Goal: Information Seeking & Learning: Learn about a topic

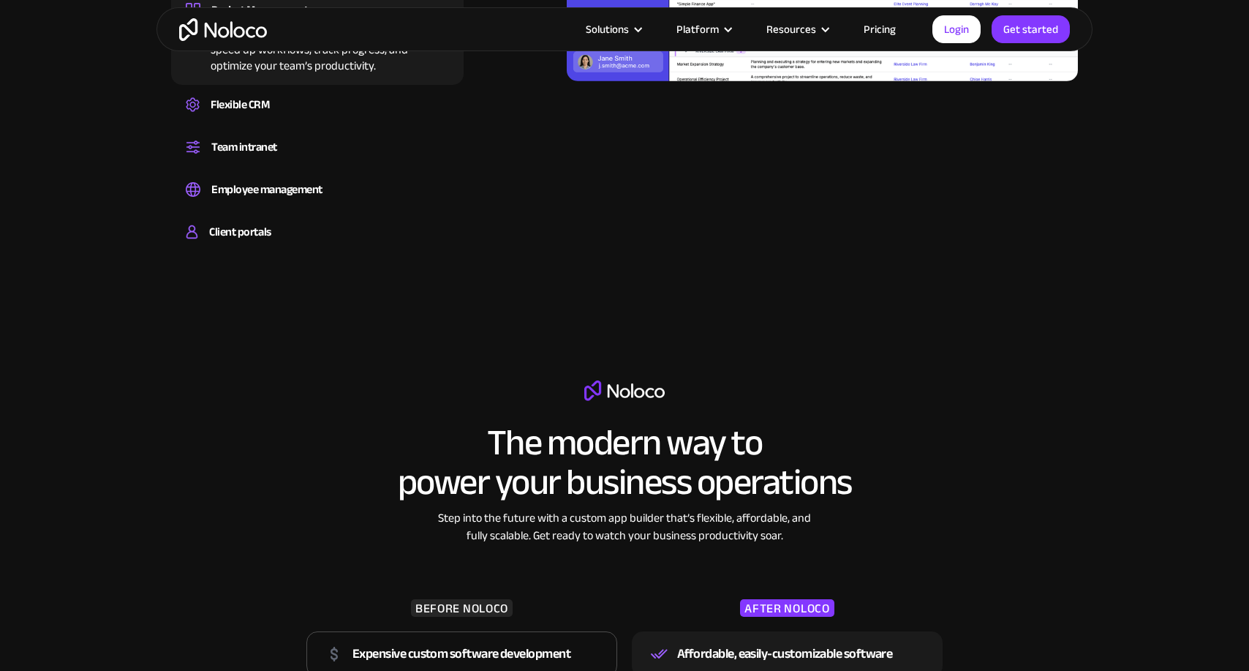
scroll to position [955, 0]
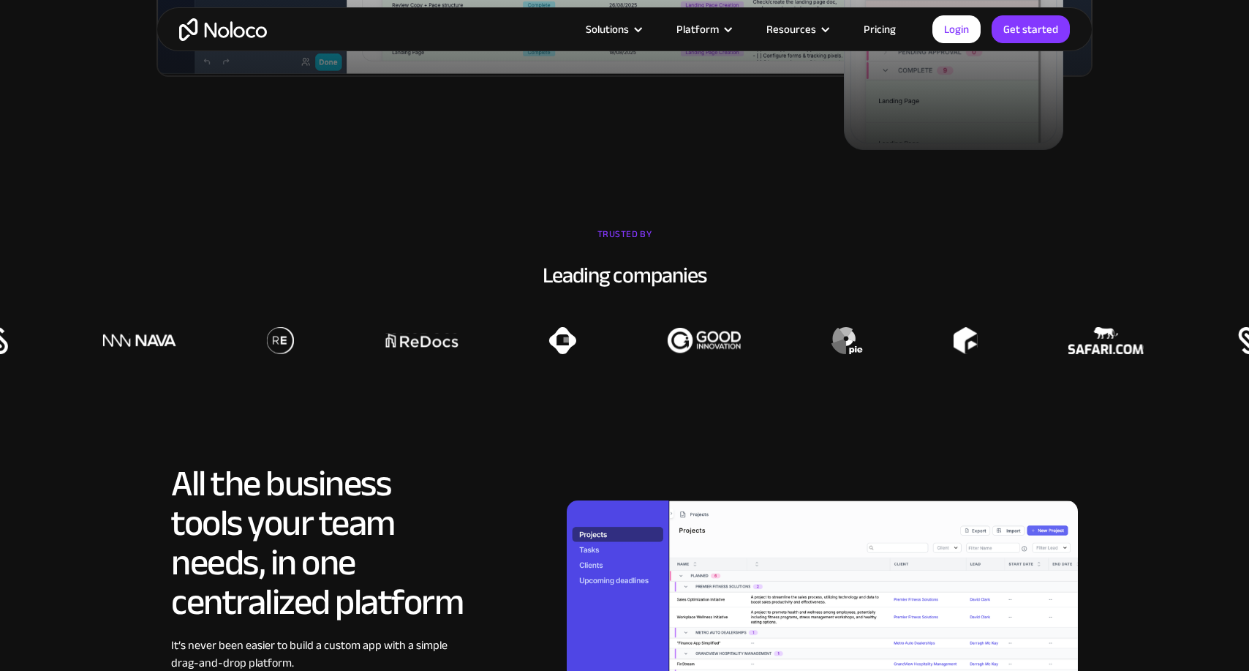
click at [894, 32] on link "Pricing" at bounding box center [880, 29] width 69 height 19
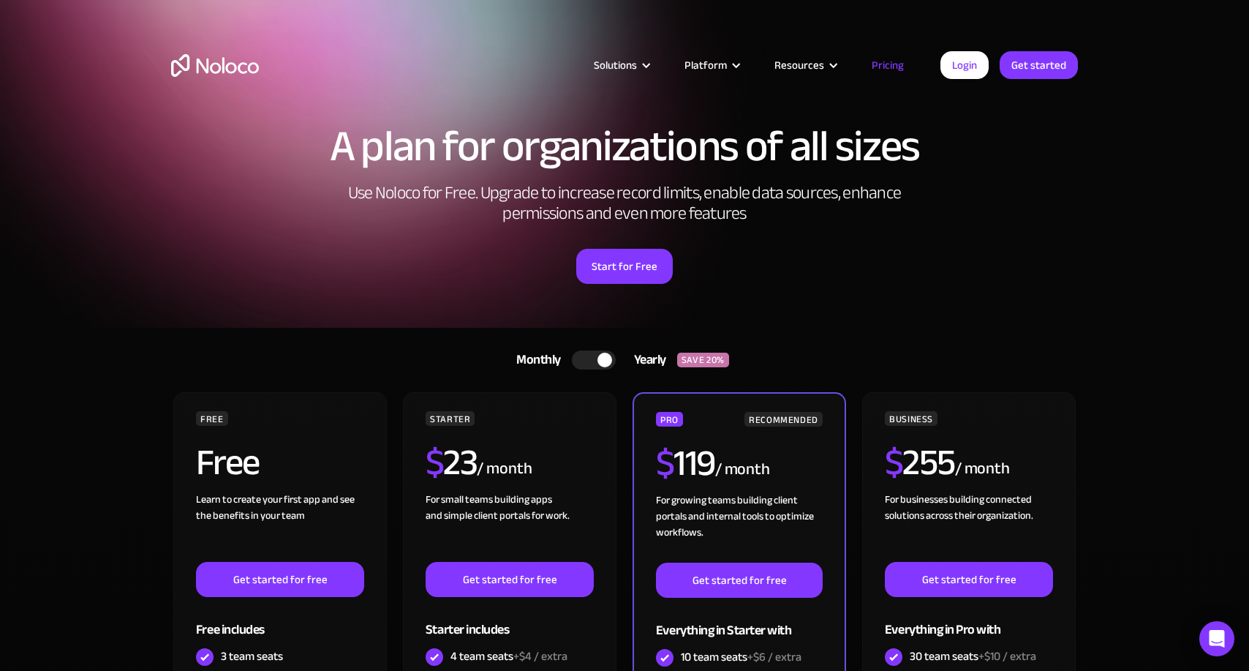
click at [253, 75] on img "home" at bounding box center [215, 65] width 88 height 23
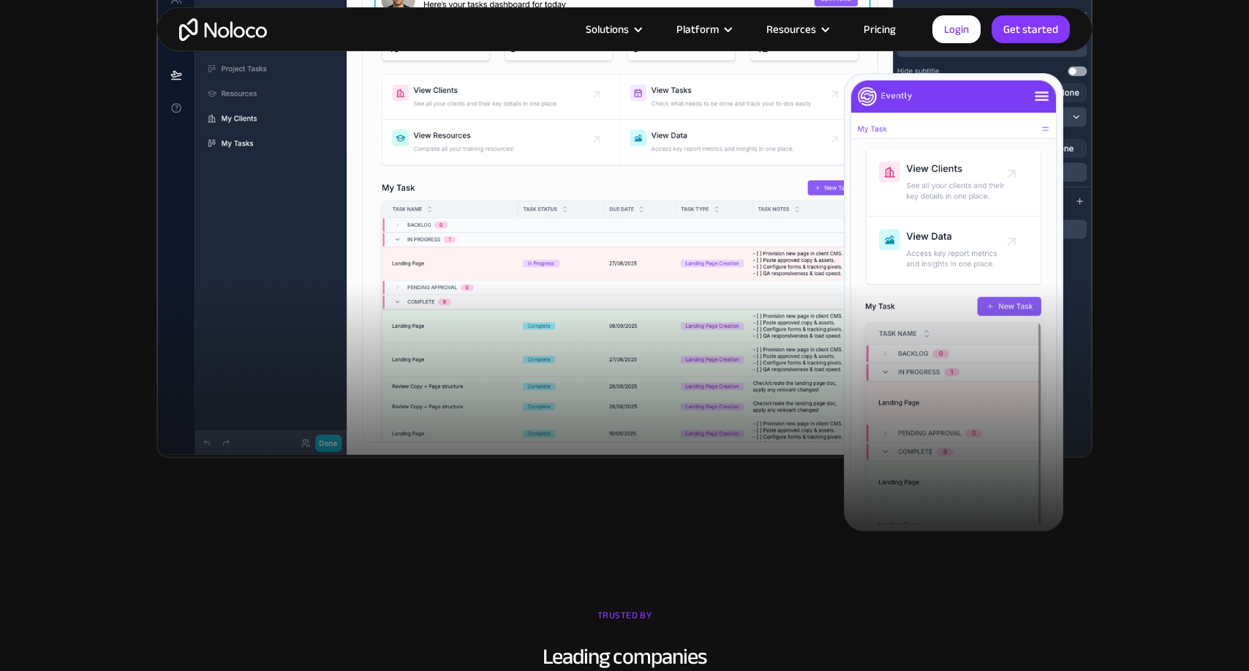
scroll to position [407, 0]
